Goal: Task Accomplishment & Management: Manage account settings

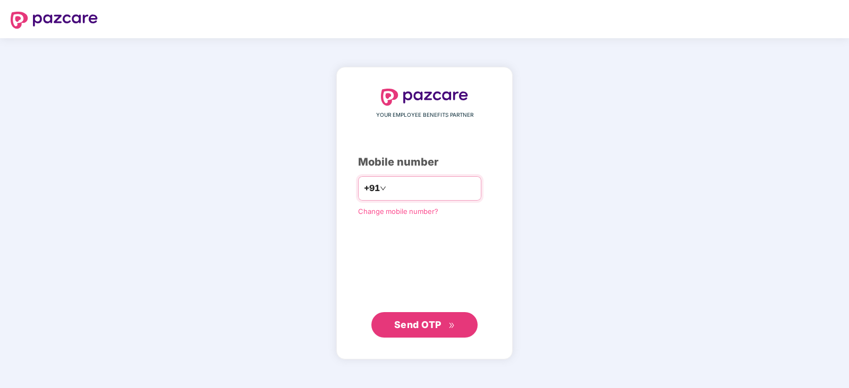
click at [411, 187] on input "number" at bounding box center [431, 188] width 87 height 17
click at [373, 212] on span "Change mobile number?" at bounding box center [398, 211] width 80 height 8
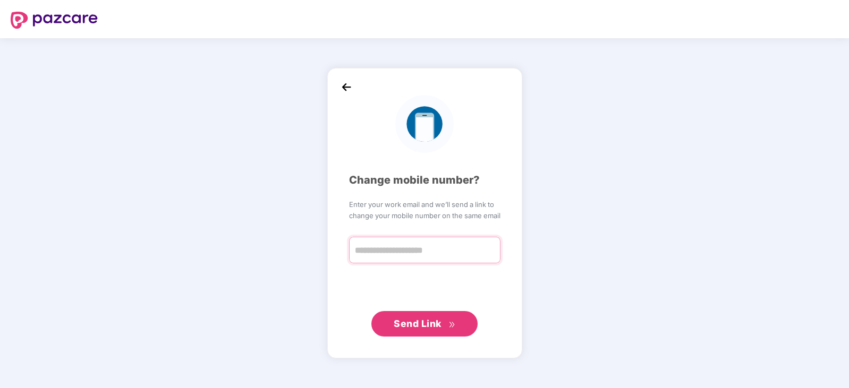
click at [412, 252] on input "text" at bounding box center [424, 250] width 151 height 27
type input "**********"
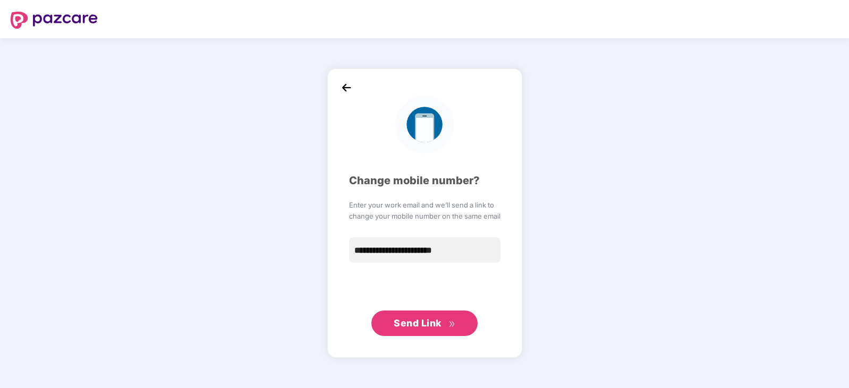
click at [414, 327] on span "Send Link" at bounding box center [418, 323] width 48 height 11
drag, startPoint x: 473, startPoint y: 251, endPoint x: 318, endPoint y: 244, distance: 154.7
click at [318, 244] on div "**********" at bounding box center [424, 213] width 849 height 350
click at [428, 253] on input "**********" at bounding box center [424, 250] width 151 height 27
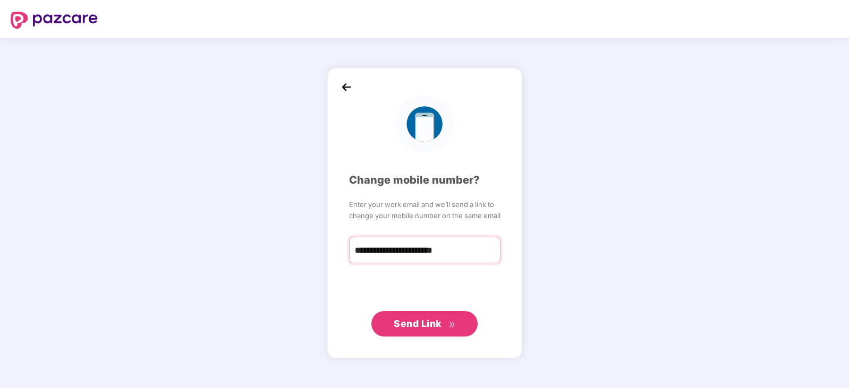
click at [428, 253] on input "**********" at bounding box center [424, 250] width 151 height 27
click at [477, 252] on input "**********" at bounding box center [424, 250] width 151 height 27
click at [346, 87] on img at bounding box center [346, 88] width 16 height 16
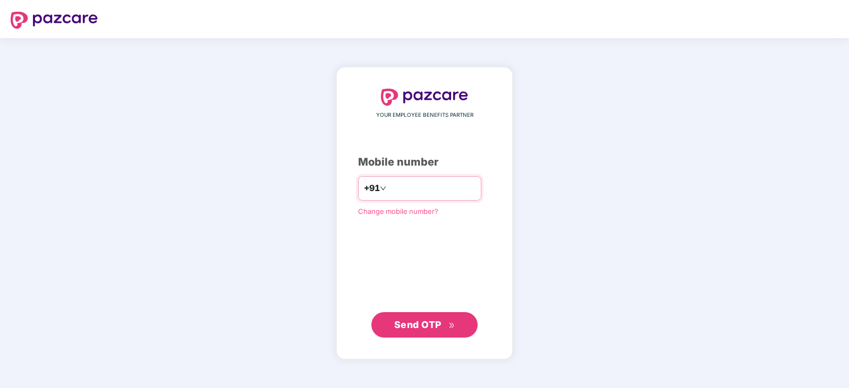
click at [437, 194] on input "number" at bounding box center [431, 188] width 87 height 17
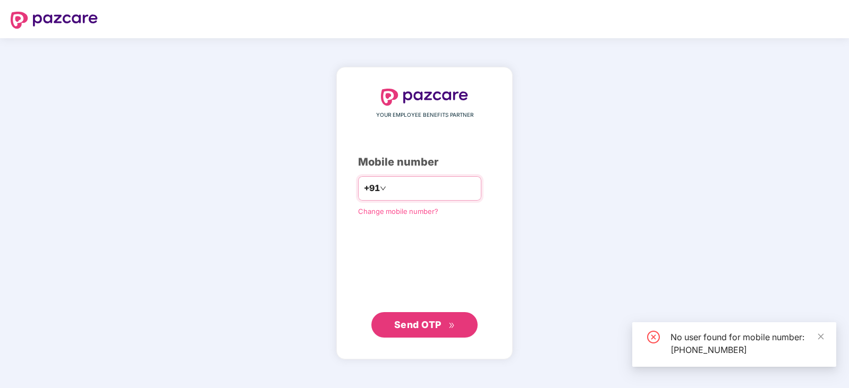
drag, startPoint x: 431, startPoint y: 189, endPoint x: 364, endPoint y: 188, distance: 67.5
click at [364, 188] on div "**********" at bounding box center [419, 188] width 123 height 24
click at [395, 184] on input "**********" at bounding box center [431, 188] width 87 height 17
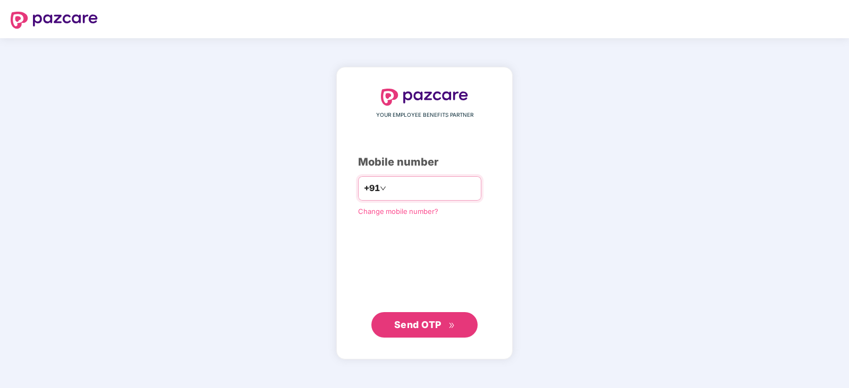
click at [433, 190] on input "**********" at bounding box center [431, 188] width 87 height 17
type input "*"
type input "**********"
click at [376, 211] on span "Change mobile number?" at bounding box center [398, 211] width 80 height 8
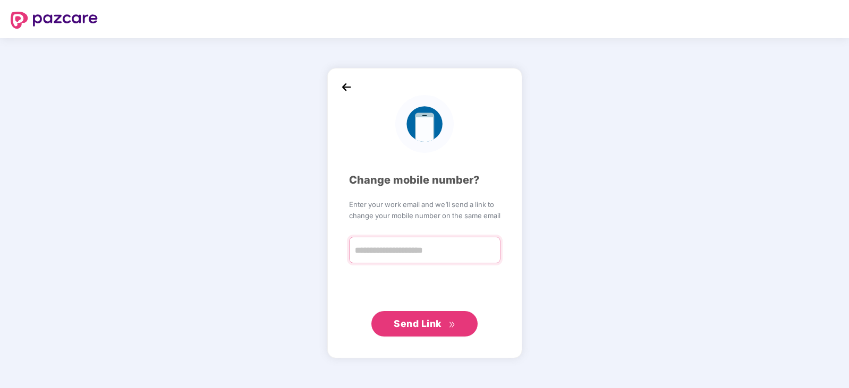
click at [381, 238] on input "text" at bounding box center [424, 250] width 151 height 27
type input "**********"
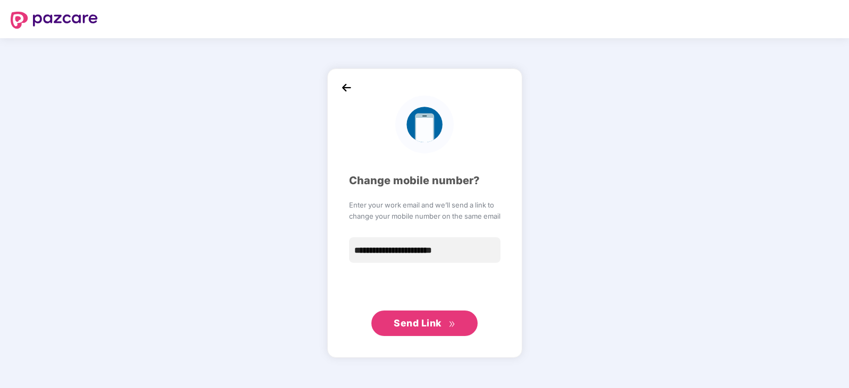
click at [414, 327] on span "Send Link" at bounding box center [418, 323] width 48 height 11
click at [345, 89] on img at bounding box center [346, 88] width 16 height 16
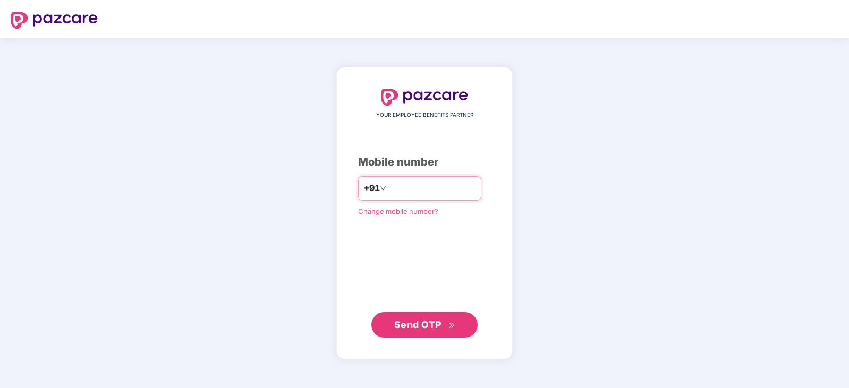
click at [420, 185] on input "number" at bounding box center [431, 188] width 87 height 17
click at [420, 186] on input "number" at bounding box center [431, 188] width 87 height 17
type input "**********"
click at [422, 330] on span "Send OTP" at bounding box center [417, 324] width 47 height 11
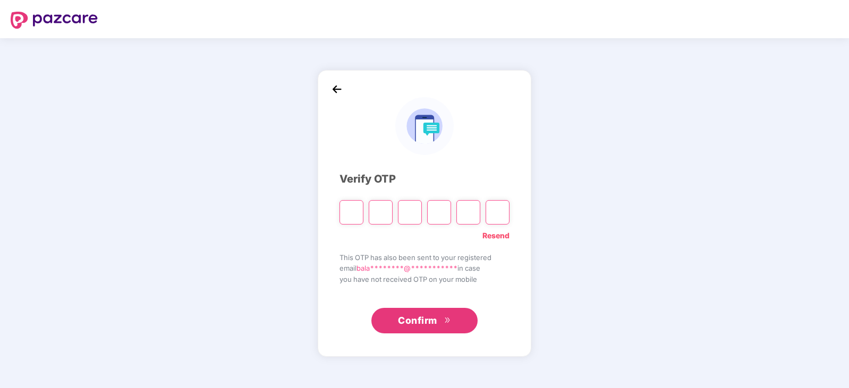
click at [352, 210] on input "Please enter verification code. Digit 1" at bounding box center [351, 212] width 24 height 24
paste input "*"
type input "*"
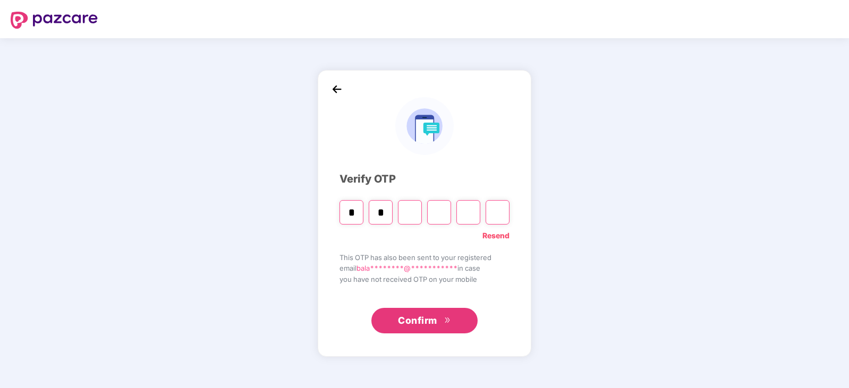
type input "*"
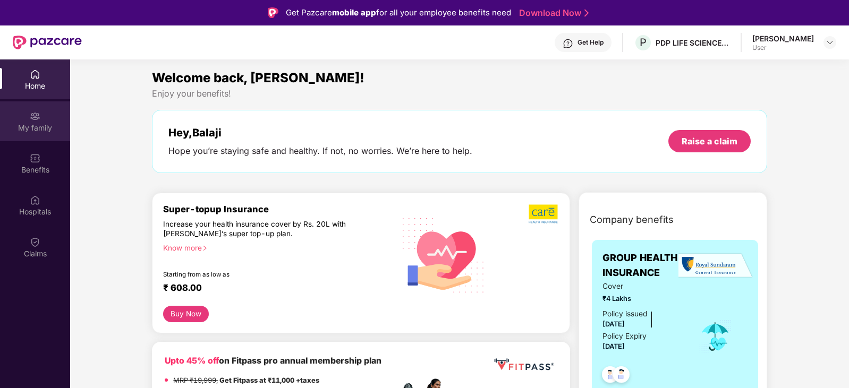
click at [28, 118] on div "My family" at bounding box center [35, 121] width 70 height 40
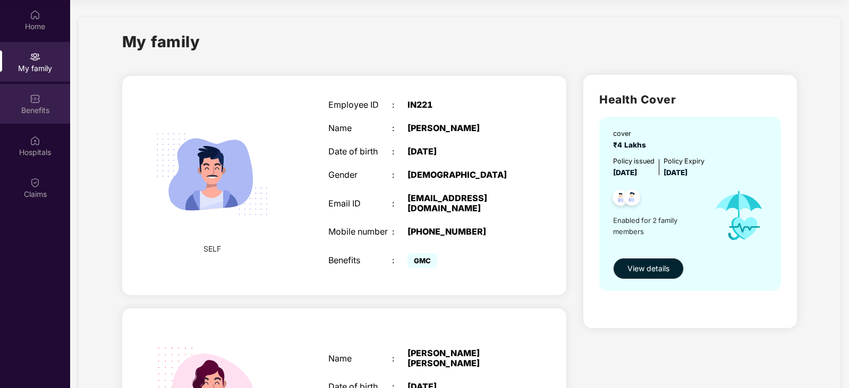
click at [29, 104] on div "Benefits" at bounding box center [35, 104] width 70 height 40
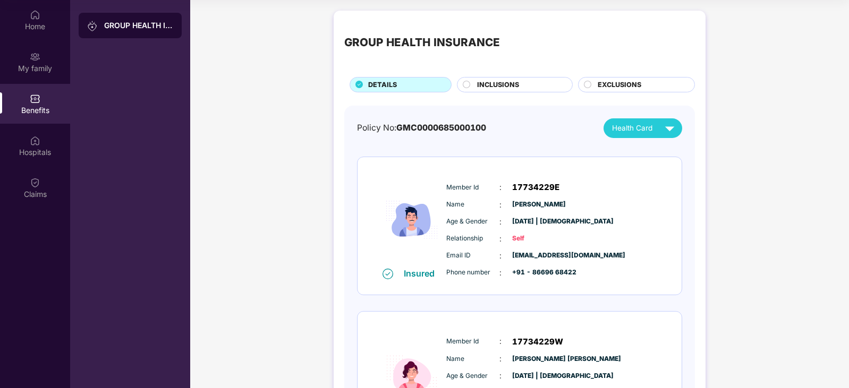
click at [653, 130] on div "Health Card" at bounding box center [645, 128] width 67 height 19
click at [725, 151] on img at bounding box center [729, 153] width 8 height 8
click at [725, 172] on img at bounding box center [729, 174] width 8 height 8
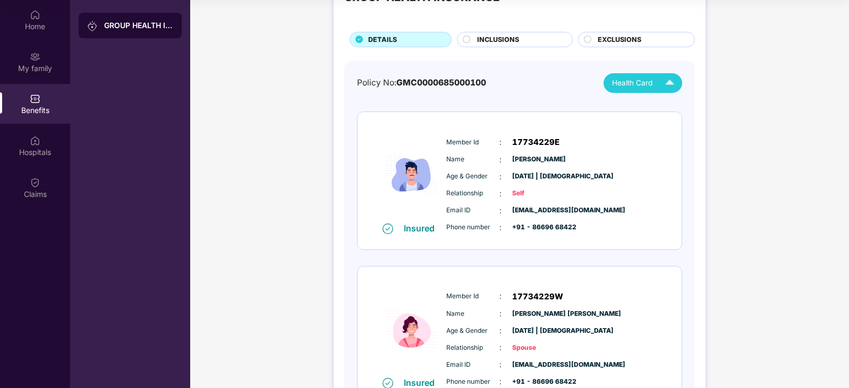
scroll to position [106, 0]
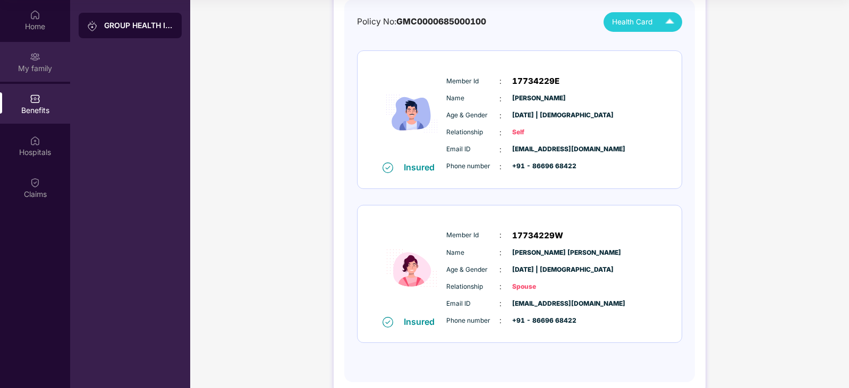
click at [39, 75] on div "My family" at bounding box center [35, 62] width 70 height 40
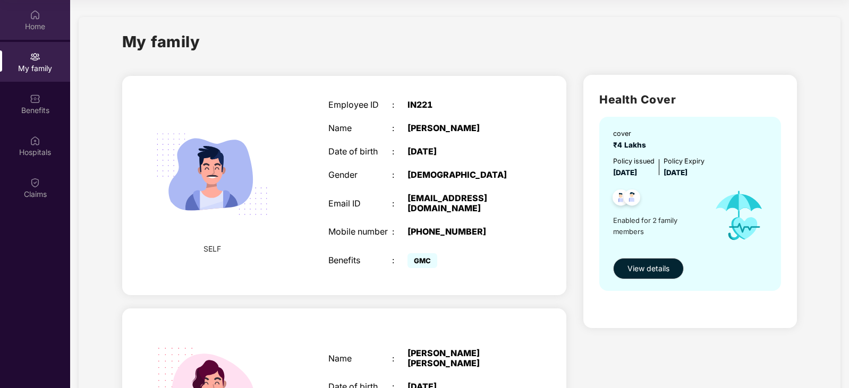
click at [36, 20] on div "Home" at bounding box center [35, 20] width 70 height 40
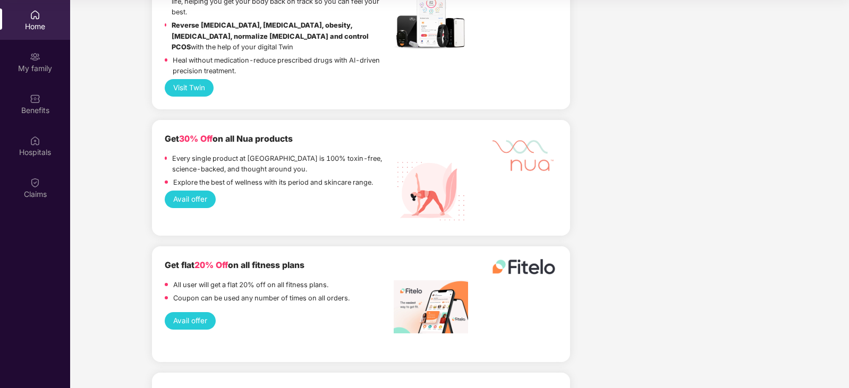
scroll to position [1540, 0]
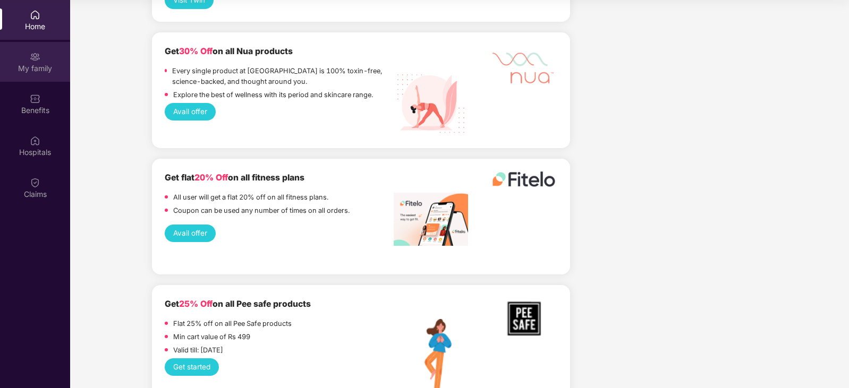
click at [28, 61] on div "My family" at bounding box center [35, 62] width 70 height 40
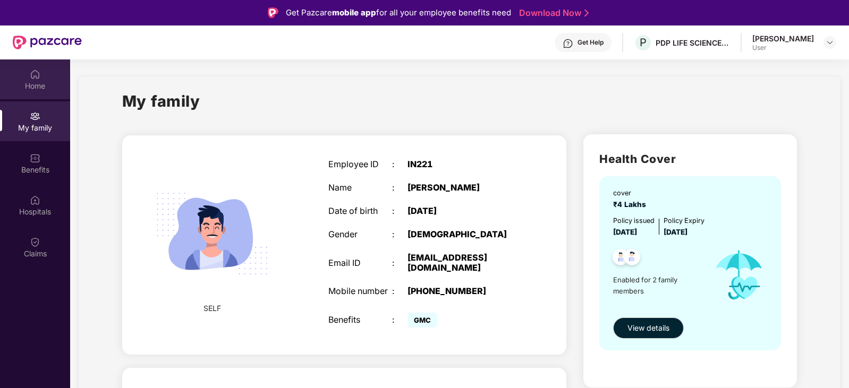
click at [38, 79] on img at bounding box center [35, 74] width 11 height 11
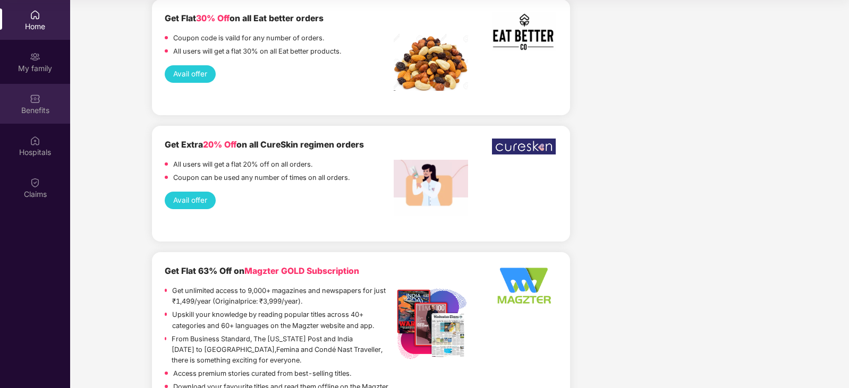
scroll to position [2673, 0]
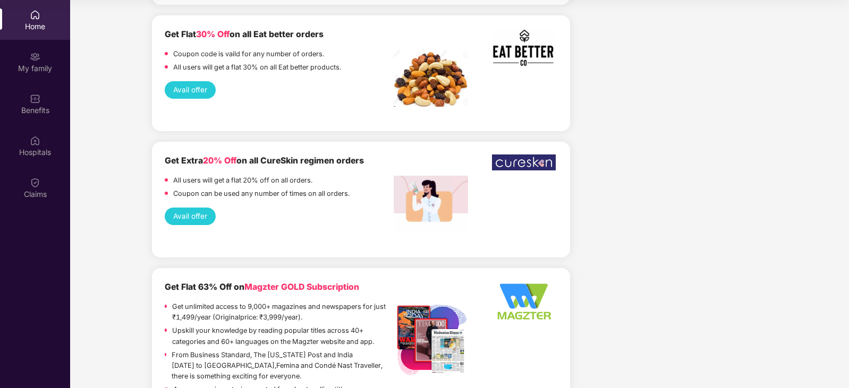
click at [27, 19] on div "Home" at bounding box center [35, 20] width 70 height 40
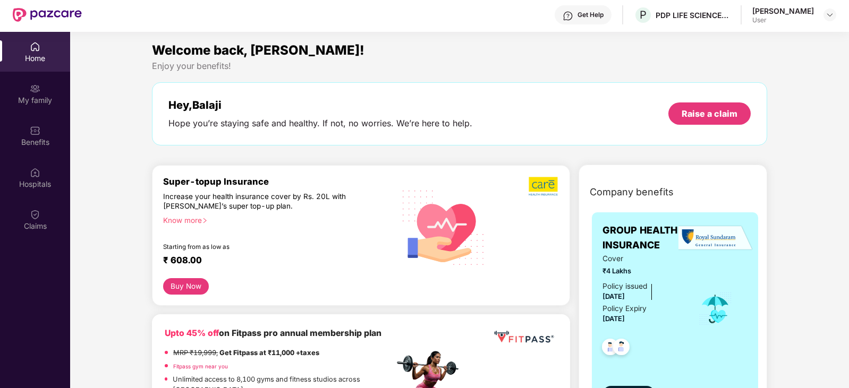
scroll to position [0, 0]
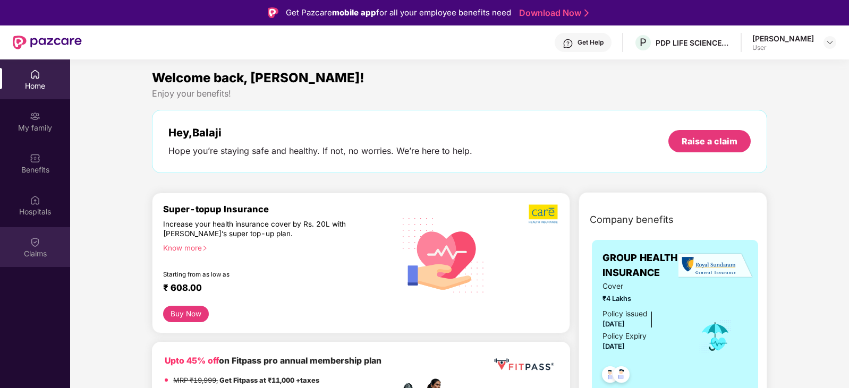
click at [42, 244] on div "Claims" at bounding box center [35, 247] width 70 height 40
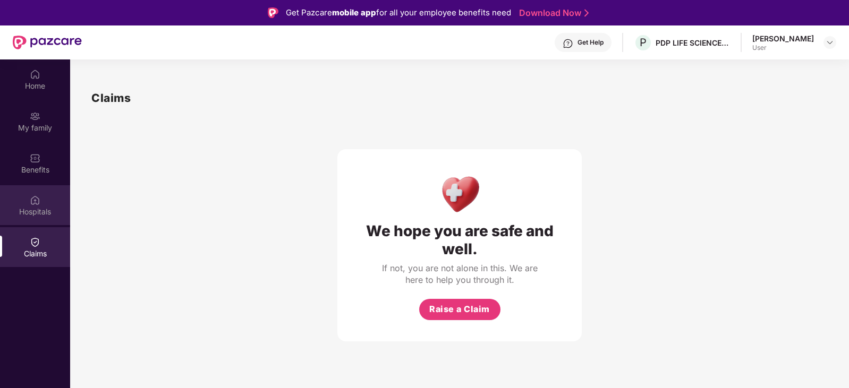
click at [26, 215] on div "Hospitals" at bounding box center [35, 212] width 70 height 11
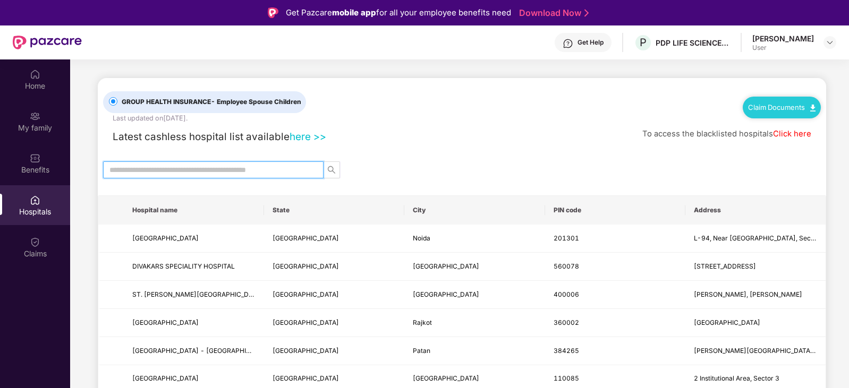
click at [282, 172] on input "text" at bounding box center [208, 170] width 199 height 12
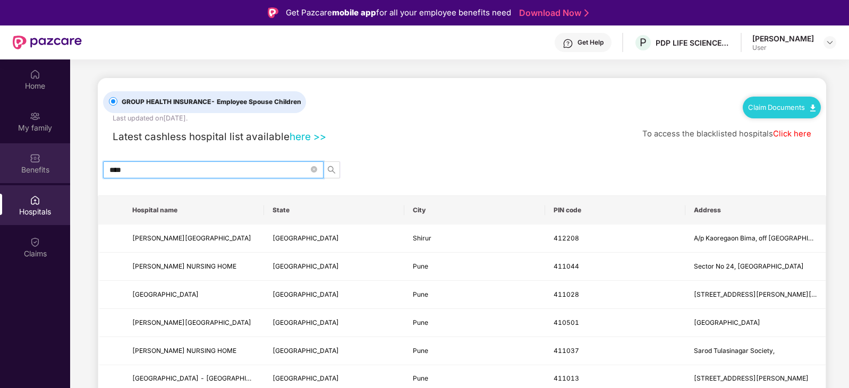
drag, startPoint x: 137, startPoint y: 171, endPoint x: 32, endPoint y: 169, distance: 104.6
click at [32, 169] on div "Home My family Benefits Hospitals Claims GROUP HEALTH INSURANCE - Employee Spou…" at bounding box center [424, 253] width 849 height 388
type input "******"
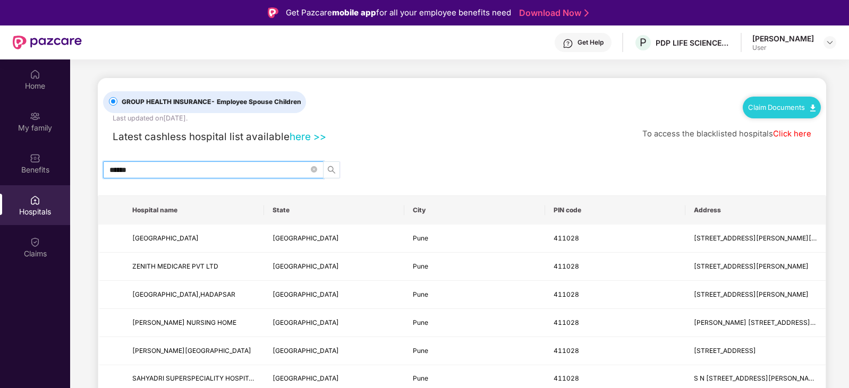
click at [336, 170] on span "search" at bounding box center [331, 170] width 16 height 8
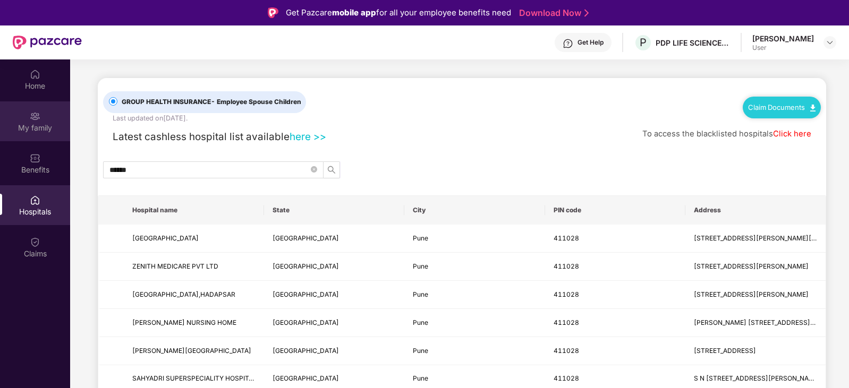
click at [33, 124] on div "My family" at bounding box center [35, 128] width 70 height 11
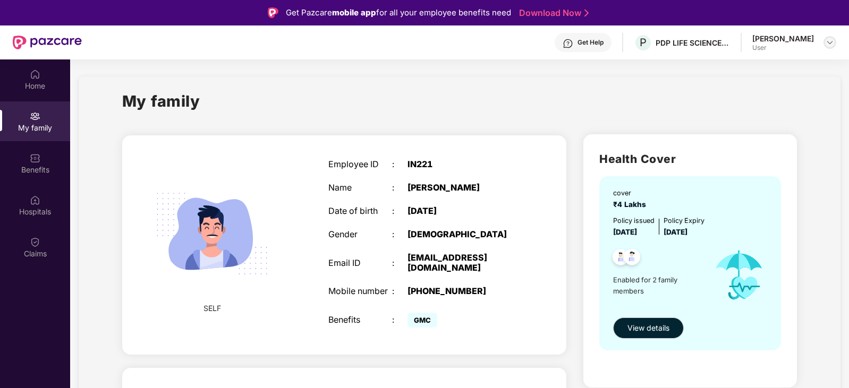
click at [834, 44] on div at bounding box center [829, 42] width 13 height 13
drag, startPoint x: 417, startPoint y: 332, endPoint x: 449, endPoint y: 332, distance: 31.9
click at [449, 330] on div "GMC" at bounding box center [462, 320] width 111 height 21
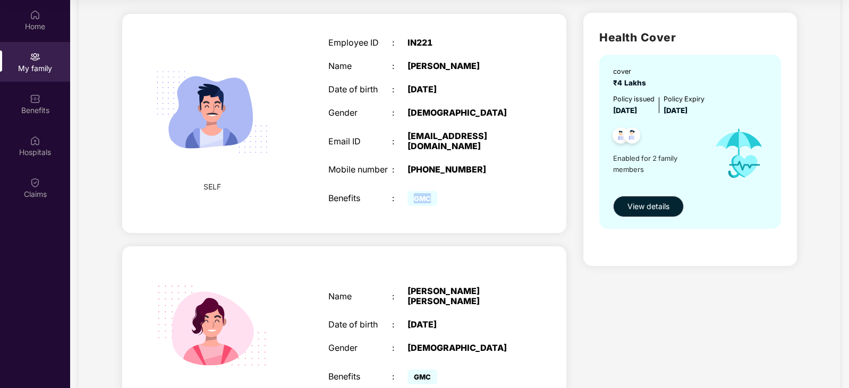
scroll to position [49, 0]
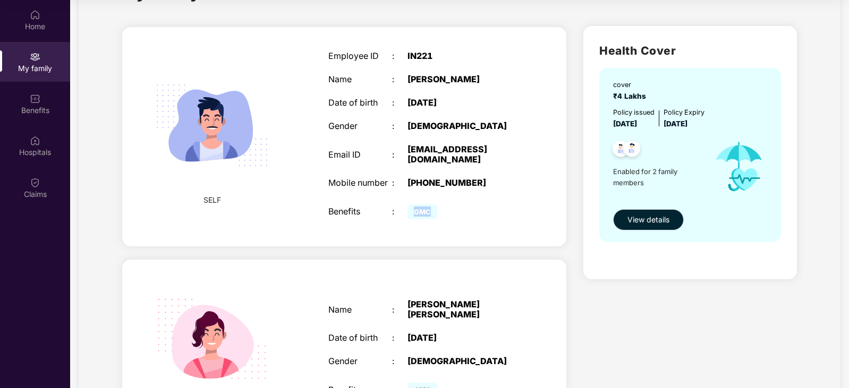
click at [644, 221] on span "View details" at bounding box center [648, 220] width 42 height 12
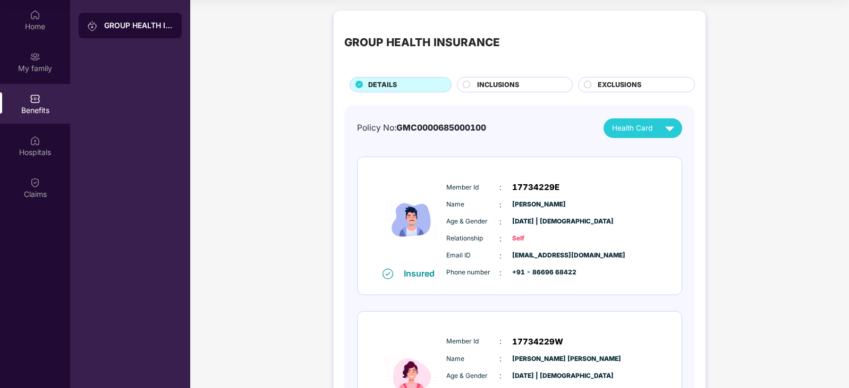
click at [465, 87] on circle at bounding box center [466, 84] width 7 height 7
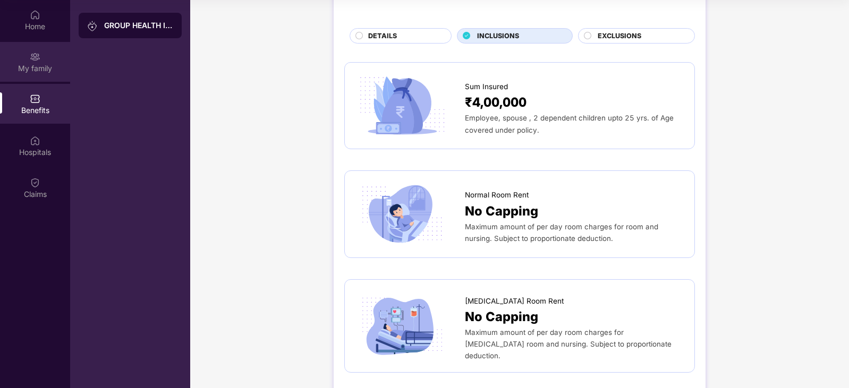
scroll to position [42, 0]
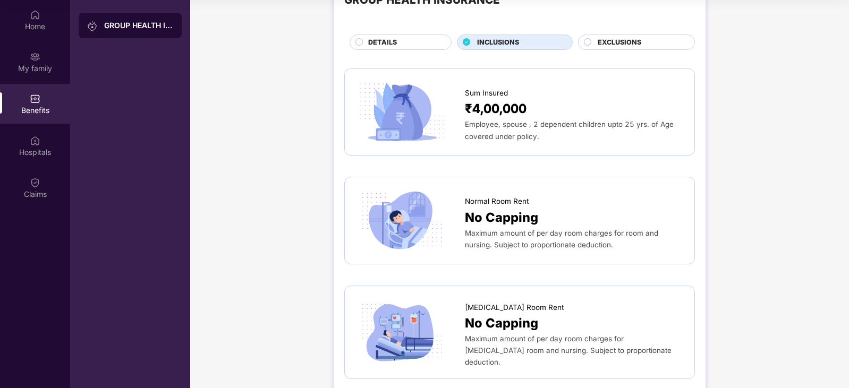
click at [116, 32] on div "GROUP HEALTH INSURANCE" at bounding box center [130, 25] width 103 height 25
click at [36, 17] on img at bounding box center [35, 15] width 11 height 11
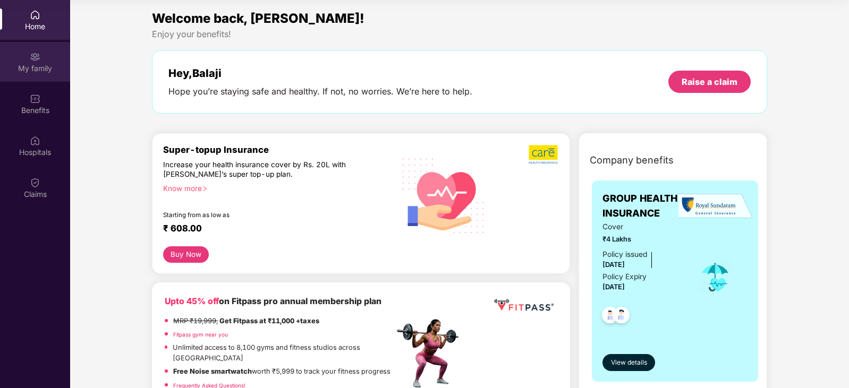
click at [26, 60] on div "My family" at bounding box center [35, 62] width 70 height 40
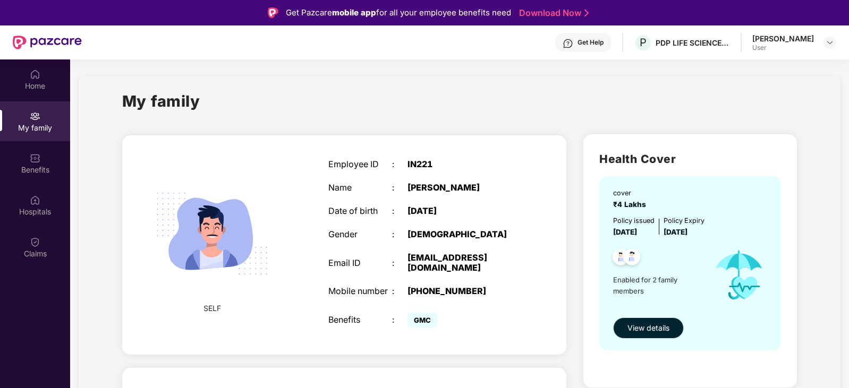
click at [645, 331] on span "View details" at bounding box center [648, 328] width 42 height 12
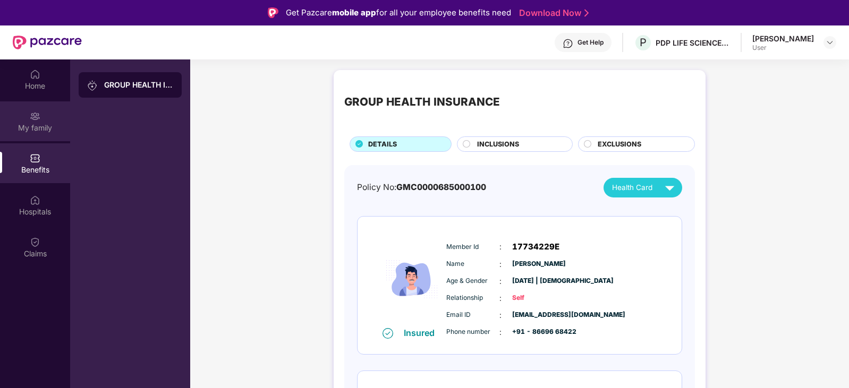
click at [34, 119] on img at bounding box center [35, 116] width 11 height 11
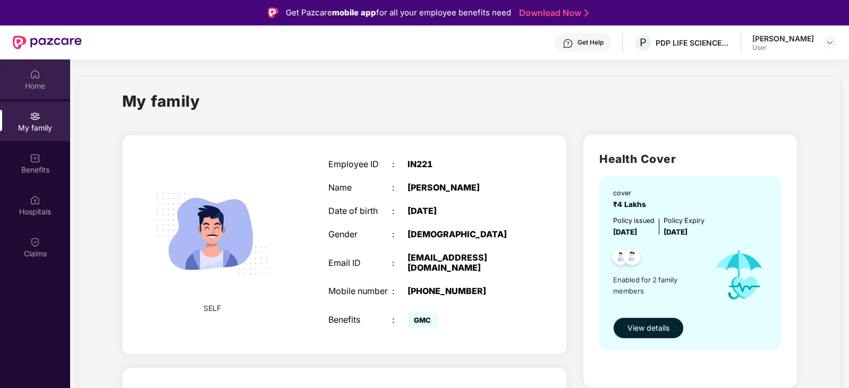
click at [38, 88] on div "Home" at bounding box center [35, 86] width 70 height 11
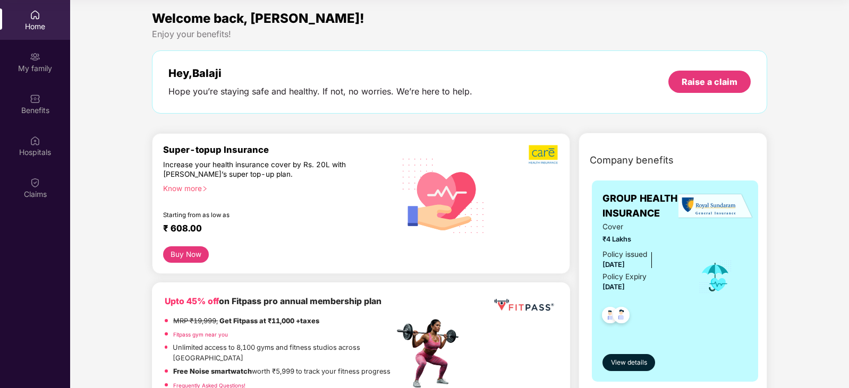
click at [195, 186] on div "Know more" at bounding box center [275, 187] width 224 height 7
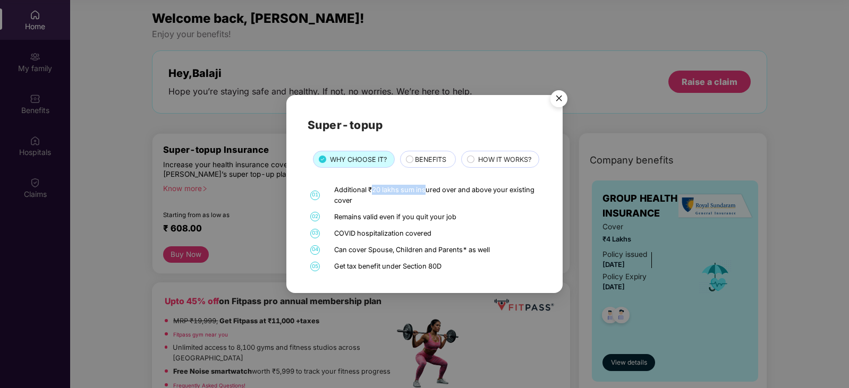
drag, startPoint x: 370, startPoint y: 201, endPoint x: 453, endPoint y: 203, distance: 82.9
click at [440, 202] on div "Additional ₹20 lakhs sum insured over and above your existing cover" at bounding box center [436, 195] width 204 height 20
click at [345, 255] on div "Can cover Spouse, Children and Parents* as well" at bounding box center [436, 250] width 204 height 10
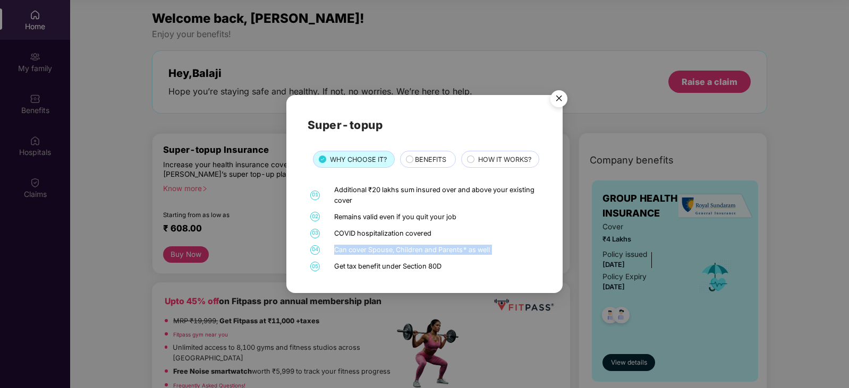
click at [345, 255] on div "Can cover Spouse, Children and Parents* as well" at bounding box center [436, 250] width 204 height 10
click at [406, 255] on div "Can cover Spouse, Children and Parents* as well" at bounding box center [436, 250] width 204 height 10
click at [315, 255] on span "04" at bounding box center [315, 250] width 10 height 10
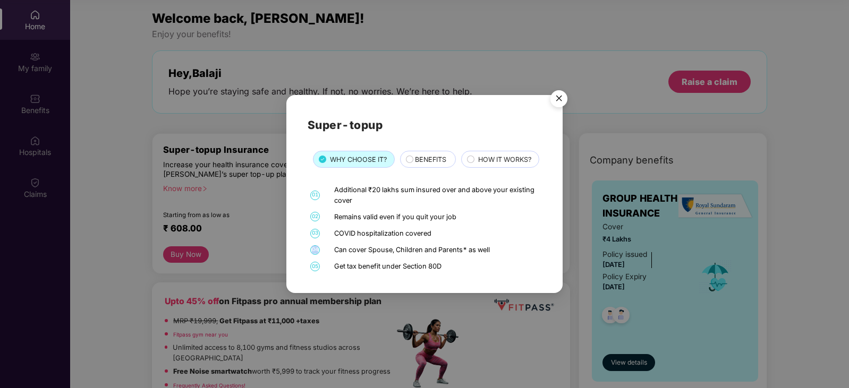
click at [315, 255] on span "04" at bounding box center [315, 250] width 10 height 10
click at [449, 255] on div "Can cover Spouse, Children and Parents* as well" at bounding box center [436, 250] width 204 height 10
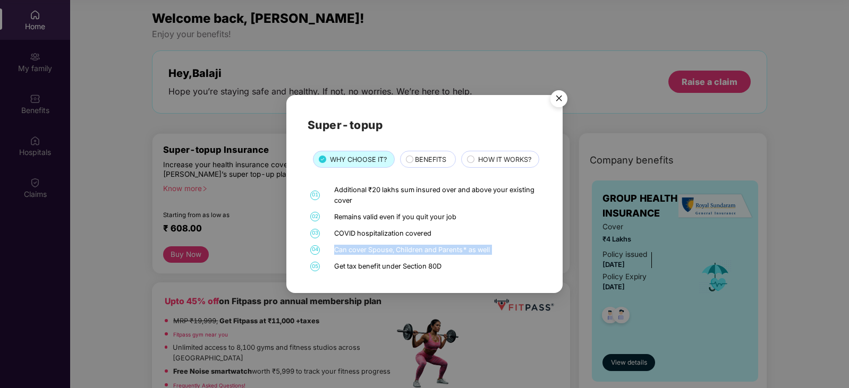
drag, startPoint x: 485, startPoint y: 261, endPoint x: 480, endPoint y: 241, distance: 21.3
click at [485, 255] on div "Can cover Spouse, Children and Parents* as well" at bounding box center [436, 250] width 204 height 10
click at [416, 155] on span "BENEFITS" at bounding box center [430, 160] width 31 height 11
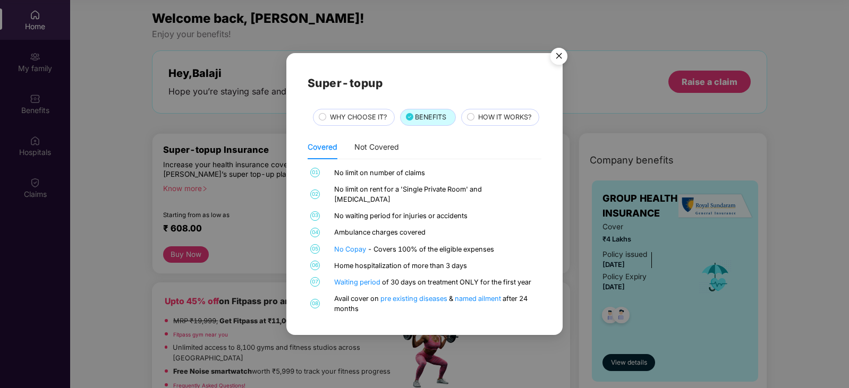
click at [478, 123] on span "HOW IT WORKS?" at bounding box center [504, 117] width 53 height 11
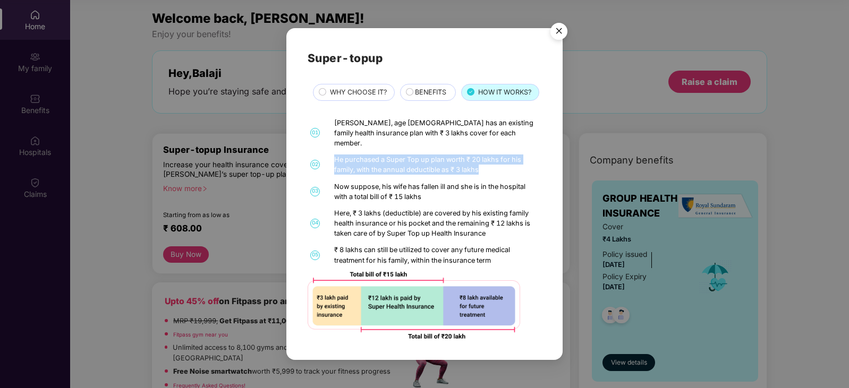
drag, startPoint x: 334, startPoint y: 174, endPoint x: 494, endPoint y: 185, distance: 161.3
click at [494, 175] on div "He purchased a Super Top up plan worth ₹ 20 lakhs for his family, with the annu…" at bounding box center [436, 165] width 204 height 20
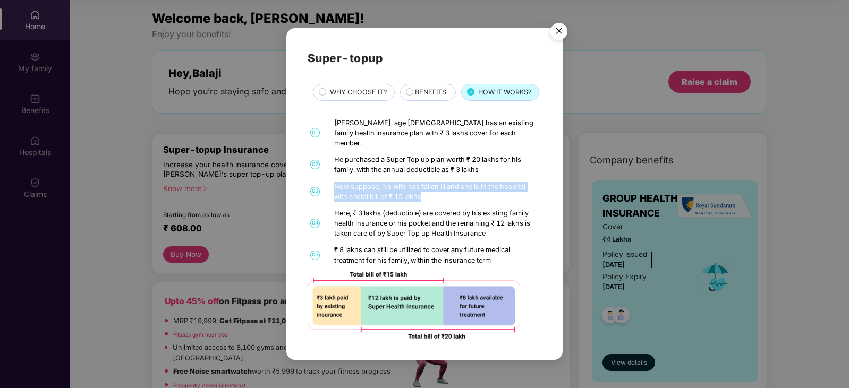
drag, startPoint x: 335, startPoint y: 199, endPoint x: 459, endPoint y: 208, distance: 125.1
click at [459, 202] on div "Now suppose, his wife has fallen ill and she is in the hospital with a total bi…" at bounding box center [436, 192] width 204 height 20
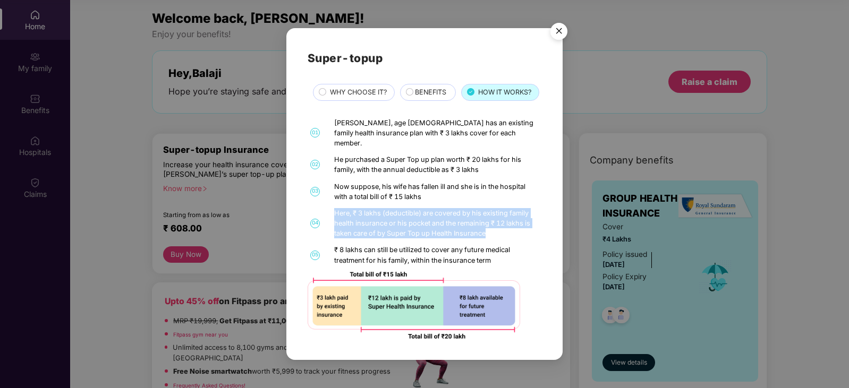
drag, startPoint x: 328, startPoint y: 224, endPoint x: 490, endPoint y: 250, distance: 164.1
click at [490, 239] on div "04 Here, ₹ 3 lakhs (deductible) are covered by his existing family health insur…" at bounding box center [424, 223] width 234 height 31
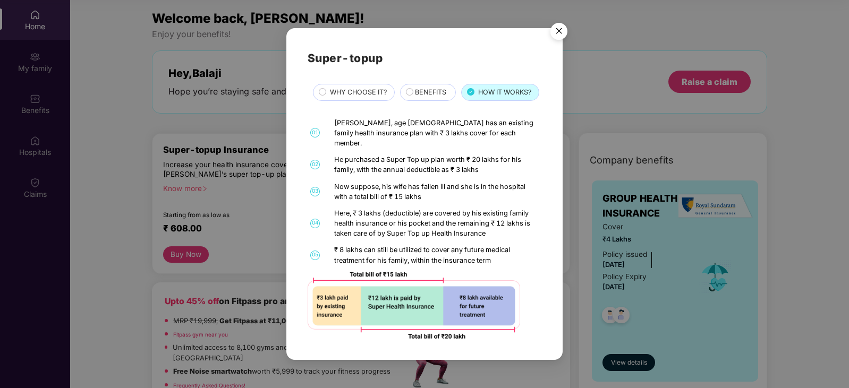
click at [349, 93] on span "WHY CHOOSE IT?" at bounding box center [358, 92] width 57 height 11
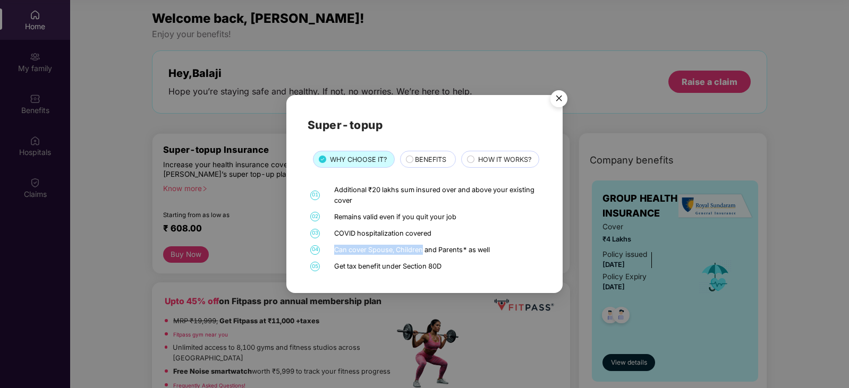
drag, startPoint x: 336, startPoint y: 263, endPoint x: 431, endPoint y: 263, distance: 95.1
click at [428, 255] on div "Can cover Spouse, Children and Parents* as well" at bounding box center [436, 250] width 204 height 10
click at [455, 255] on div "Can cover Spouse, Children and Parents* as well" at bounding box center [436, 250] width 204 height 10
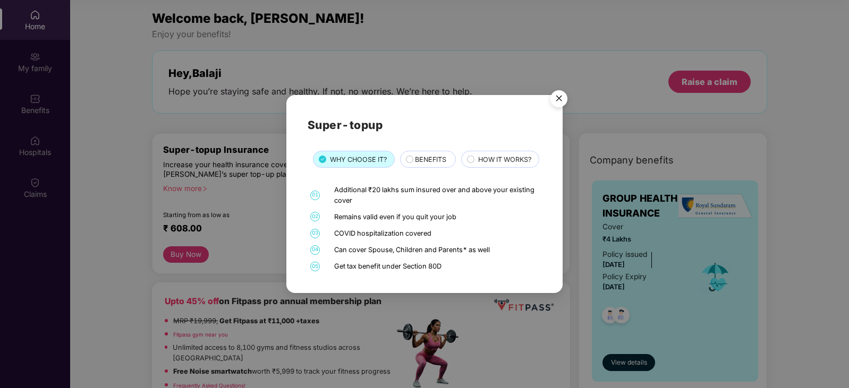
click at [467, 164] on icon at bounding box center [471, 160] width 8 height 8
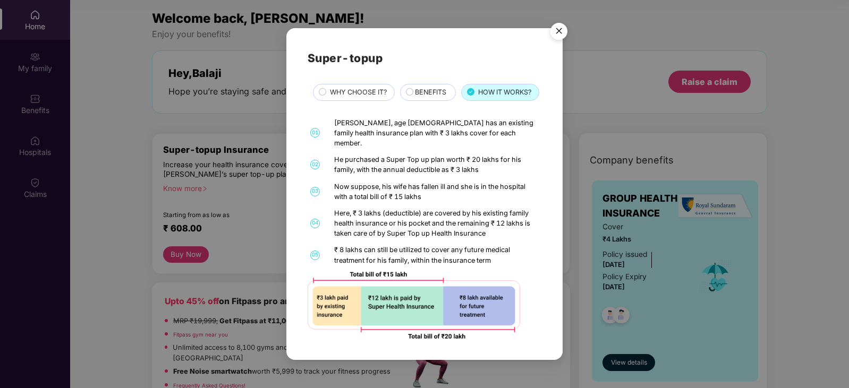
click at [408, 92] on circle at bounding box center [409, 91] width 7 height 7
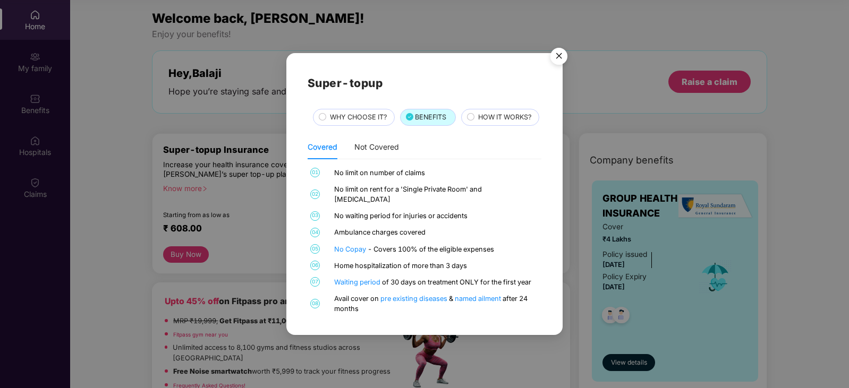
click at [323, 113] on circle at bounding box center [322, 116] width 7 height 7
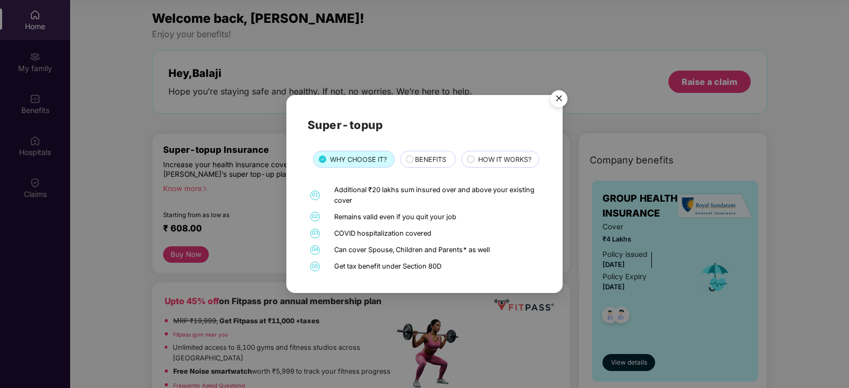
click at [562, 91] on img "Close" at bounding box center [559, 101] width 30 height 30
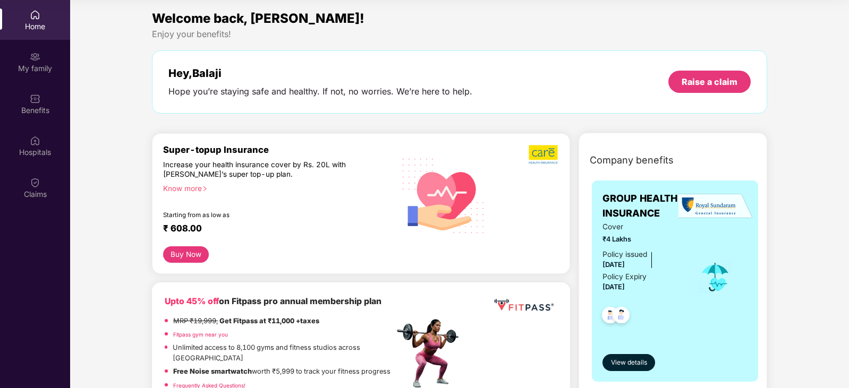
click at [193, 189] on div "Know more" at bounding box center [275, 187] width 224 height 7
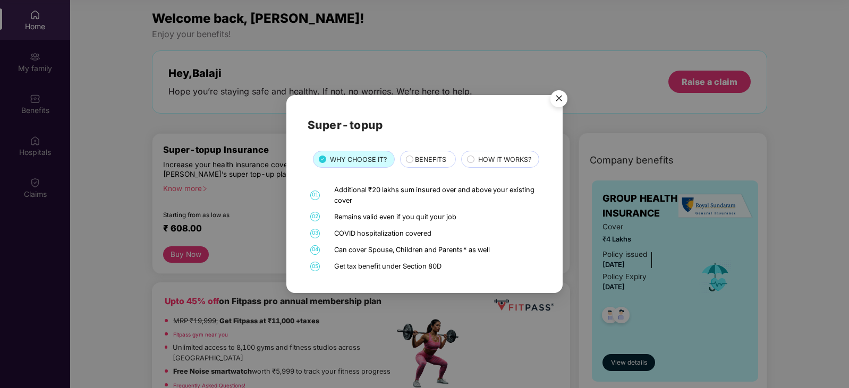
click at [555, 86] on img "Close" at bounding box center [559, 101] width 30 height 30
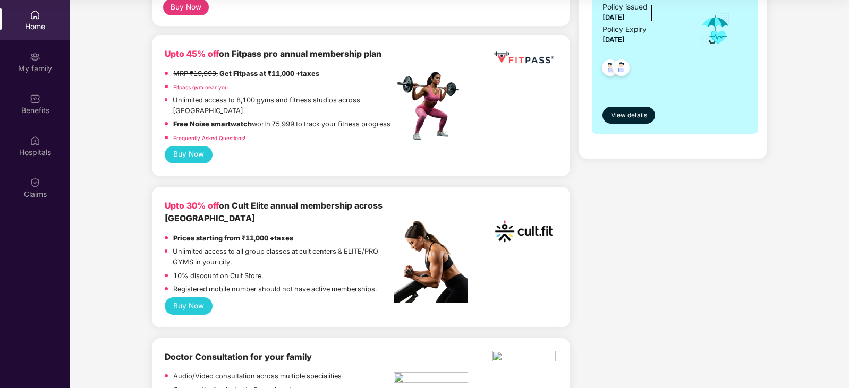
scroll to position [266, 0]
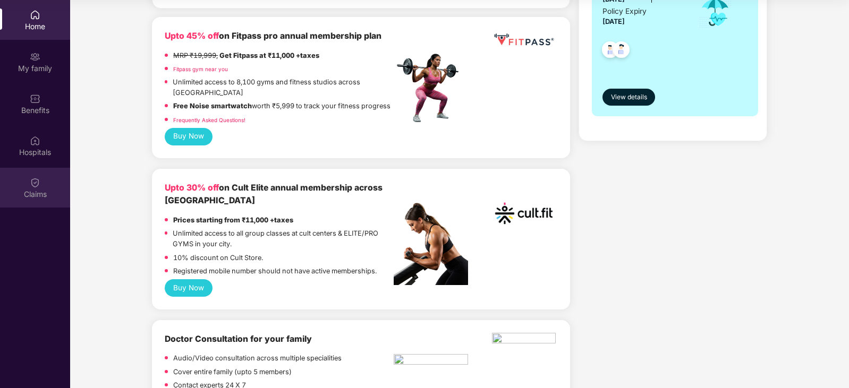
click at [29, 191] on div "Claims" at bounding box center [35, 194] width 70 height 11
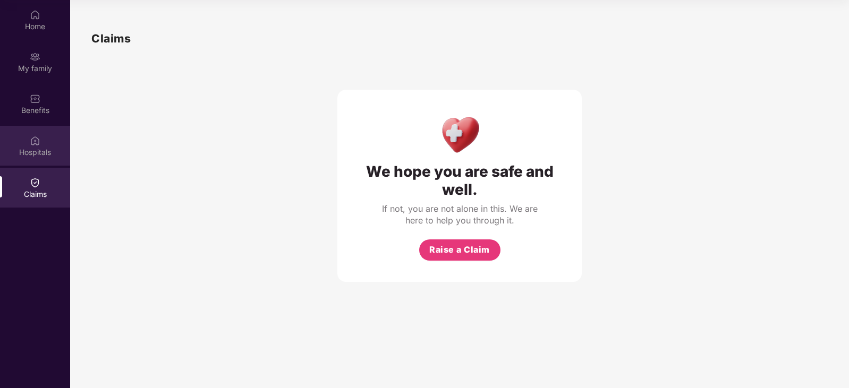
click at [29, 154] on div "Hospitals" at bounding box center [35, 152] width 70 height 11
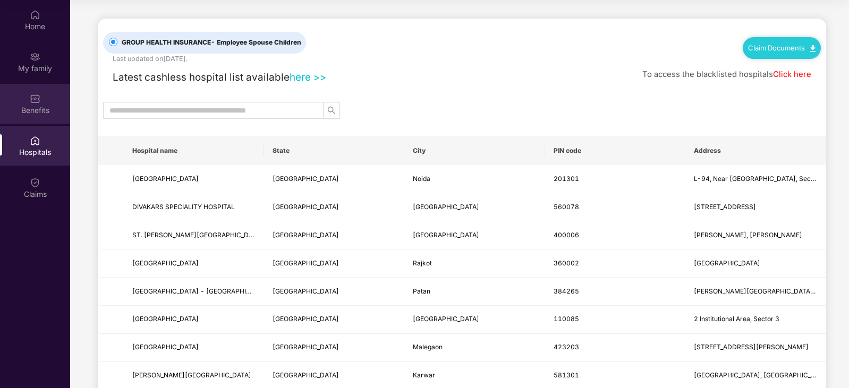
click at [24, 99] on div "Benefits" at bounding box center [35, 104] width 70 height 40
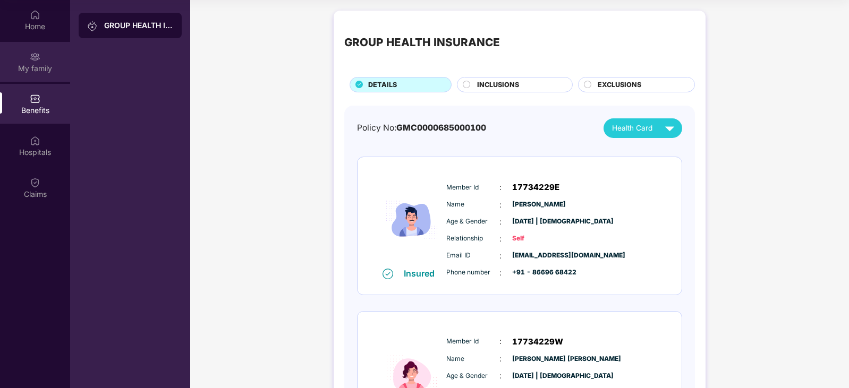
click at [23, 59] on div "My family" at bounding box center [35, 62] width 70 height 40
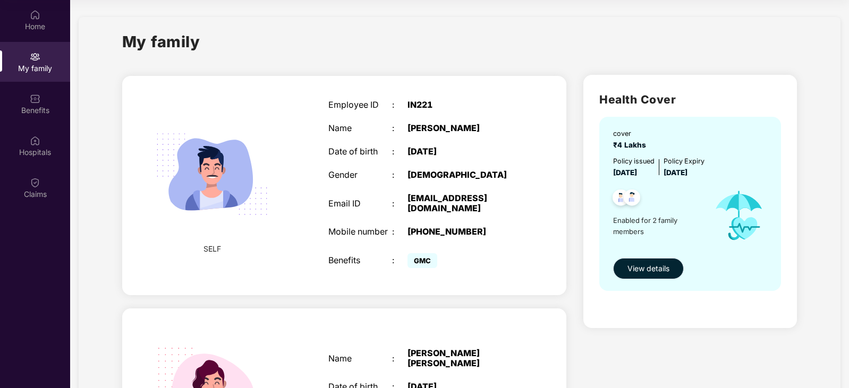
click at [641, 271] on span "View details" at bounding box center [648, 269] width 42 height 12
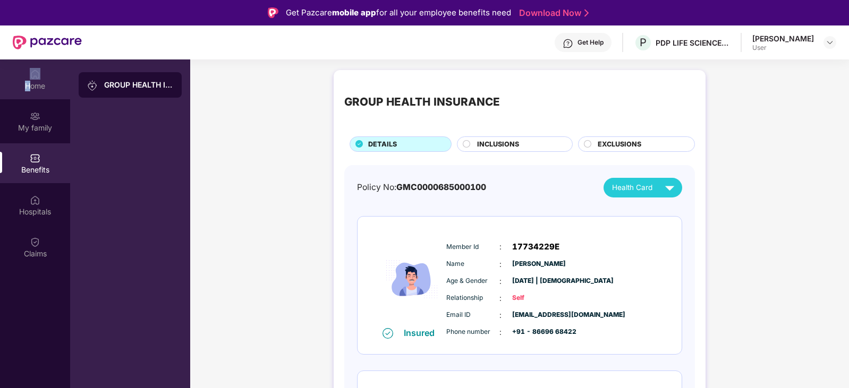
click at [29, 79] on div "Home" at bounding box center [35, 79] width 70 height 40
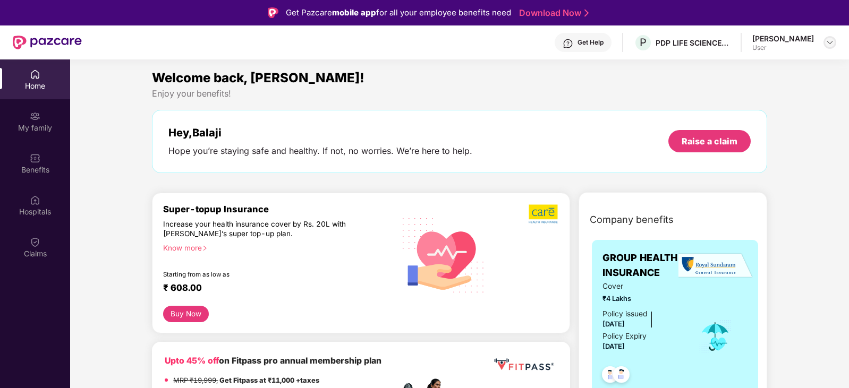
click at [830, 42] on img at bounding box center [829, 42] width 8 height 8
click at [598, 107] on div "Welcome back, [PERSON_NAME]! Enjoy your benefits! Hey, [PERSON_NAME] you’re sta…" at bounding box center [459, 126] width 623 height 116
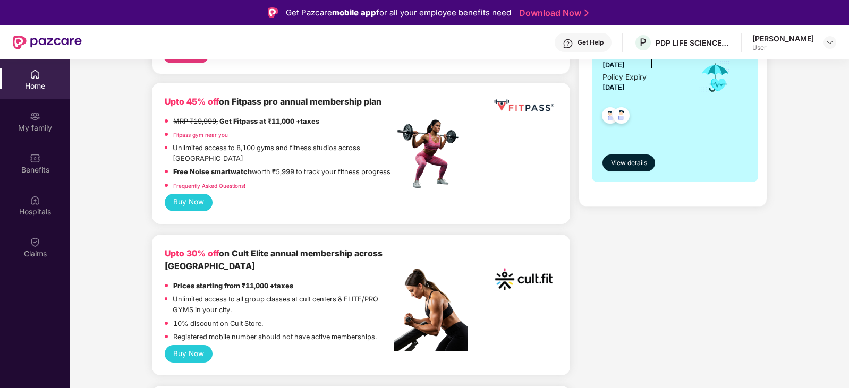
scroll to position [266, 0]
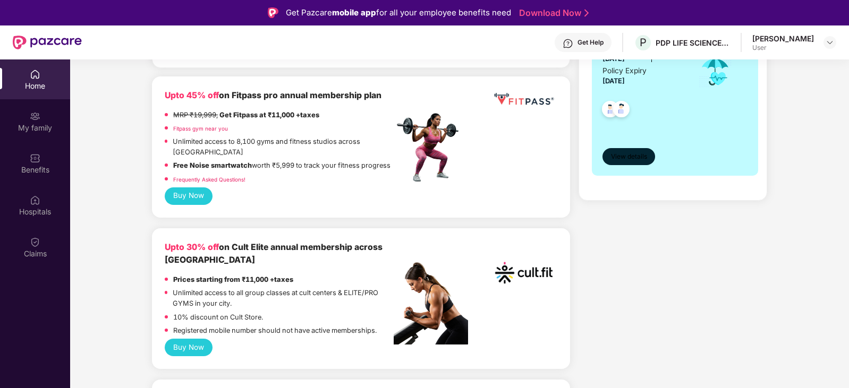
click at [633, 148] on button "View details" at bounding box center [628, 156] width 53 height 17
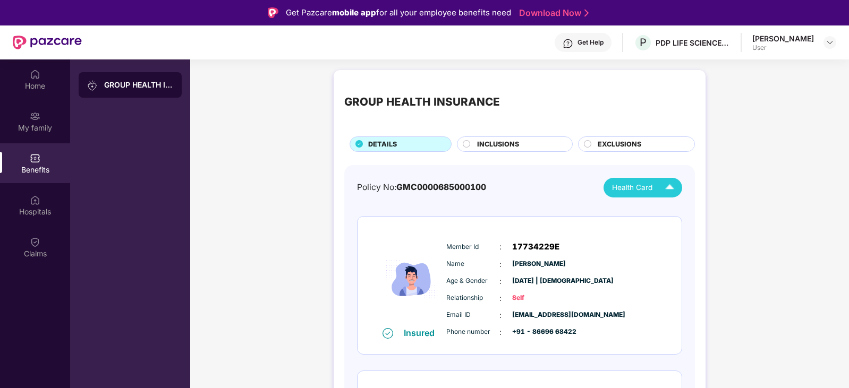
click at [670, 188] on img at bounding box center [669, 187] width 19 height 19
click at [498, 143] on span "INCLUSIONS" at bounding box center [498, 144] width 42 height 11
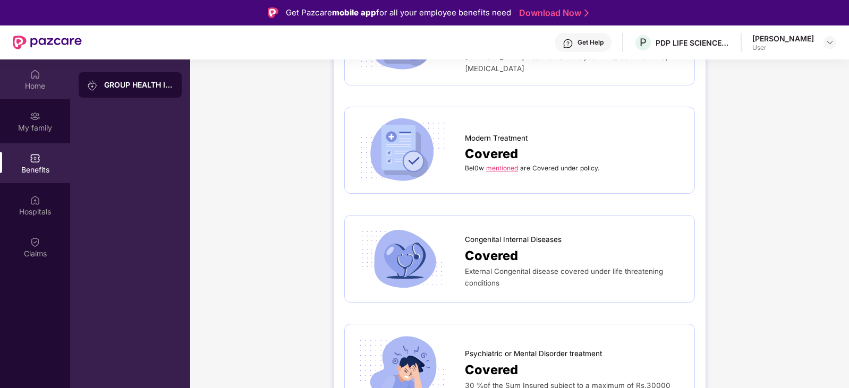
click at [32, 79] on img at bounding box center [35, 74] width 11 height 11
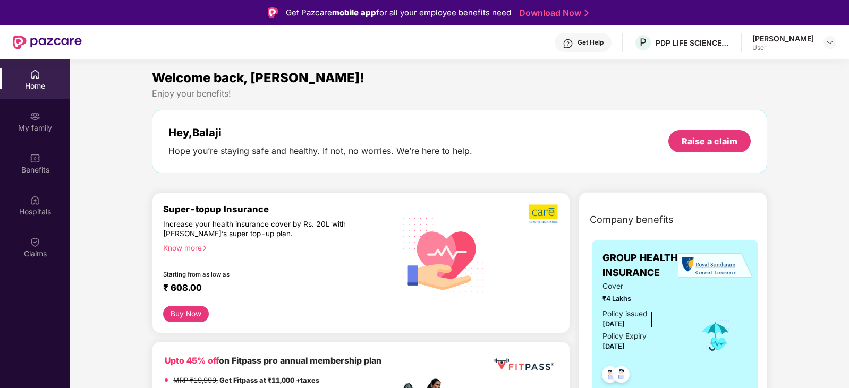
drag, startPoint x: 814, startPoint y: 151, endPoint x: 707, endPoint y: 118, distance: 111.6
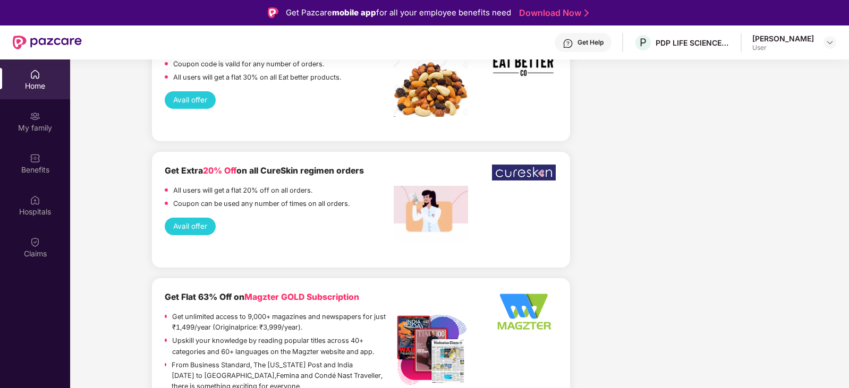
scroll to position [2726, 0]
